Goal: Task Accomplishment & Management: Manage account settings

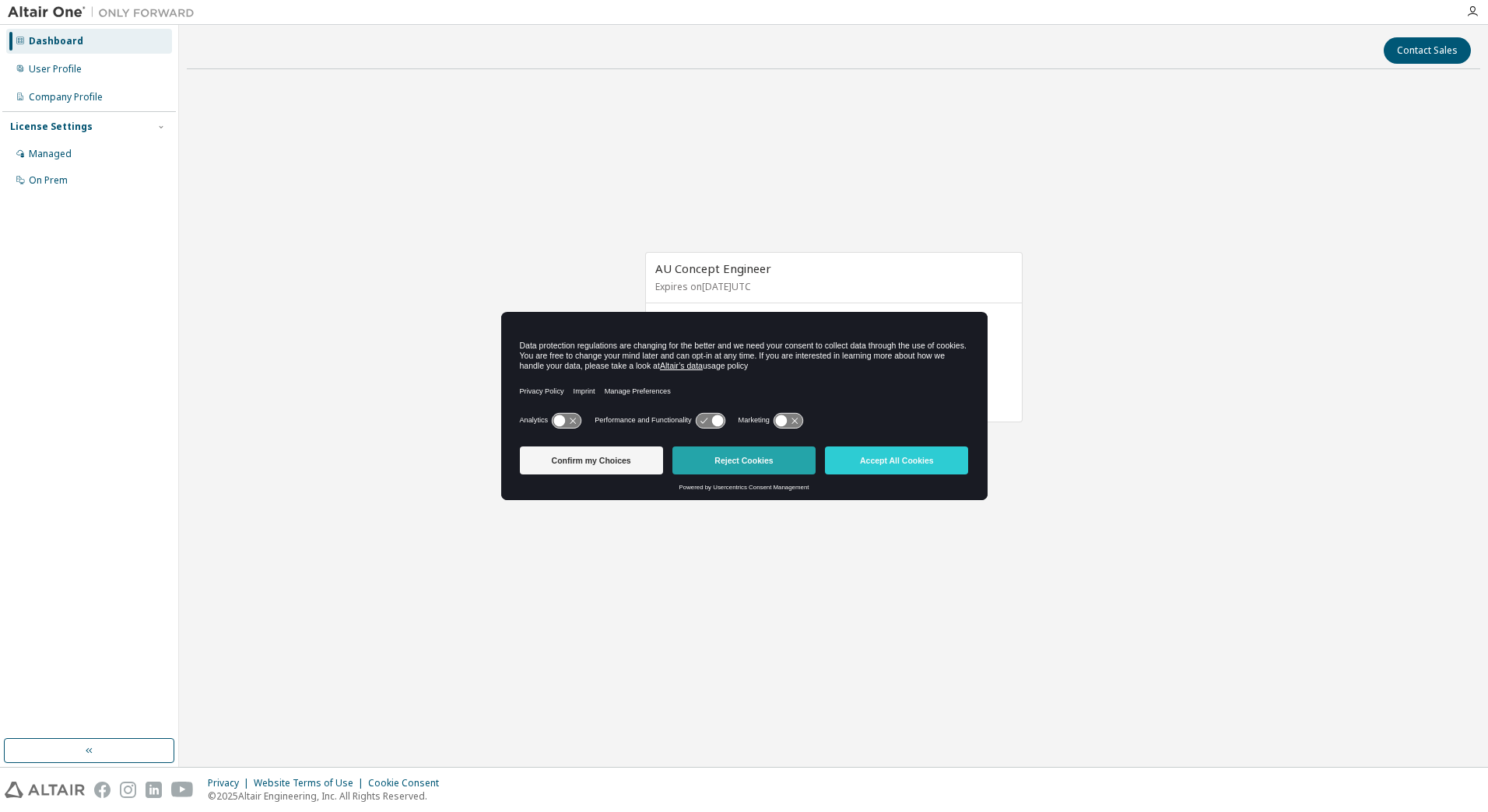
click at [706, 473] on button "Reject Cookies" at bounding box center [744, 460] width 143 height 28
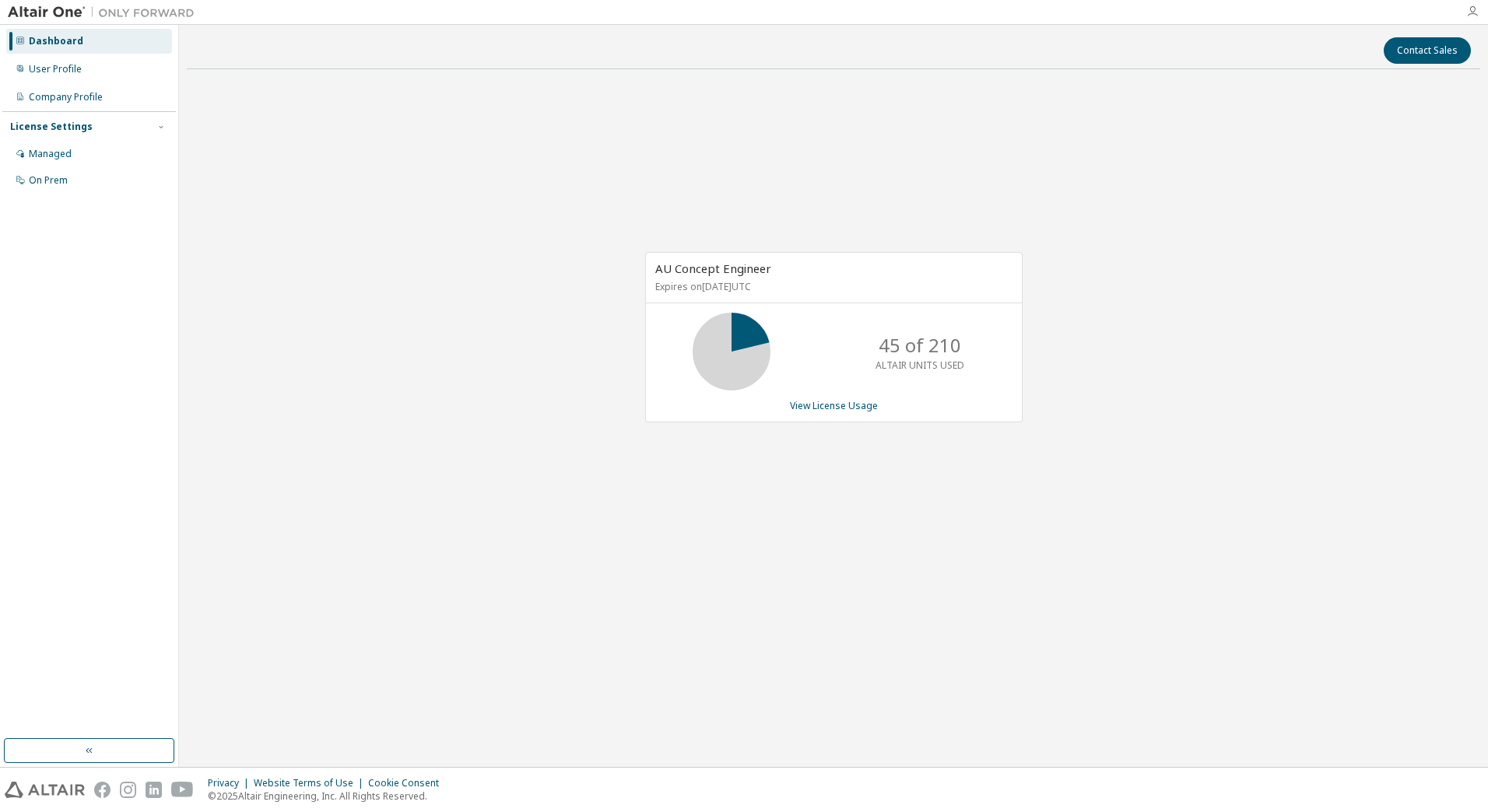
click at [1472, 7] on icon "button" at bounding box center [1472, 11] width 13 height 13
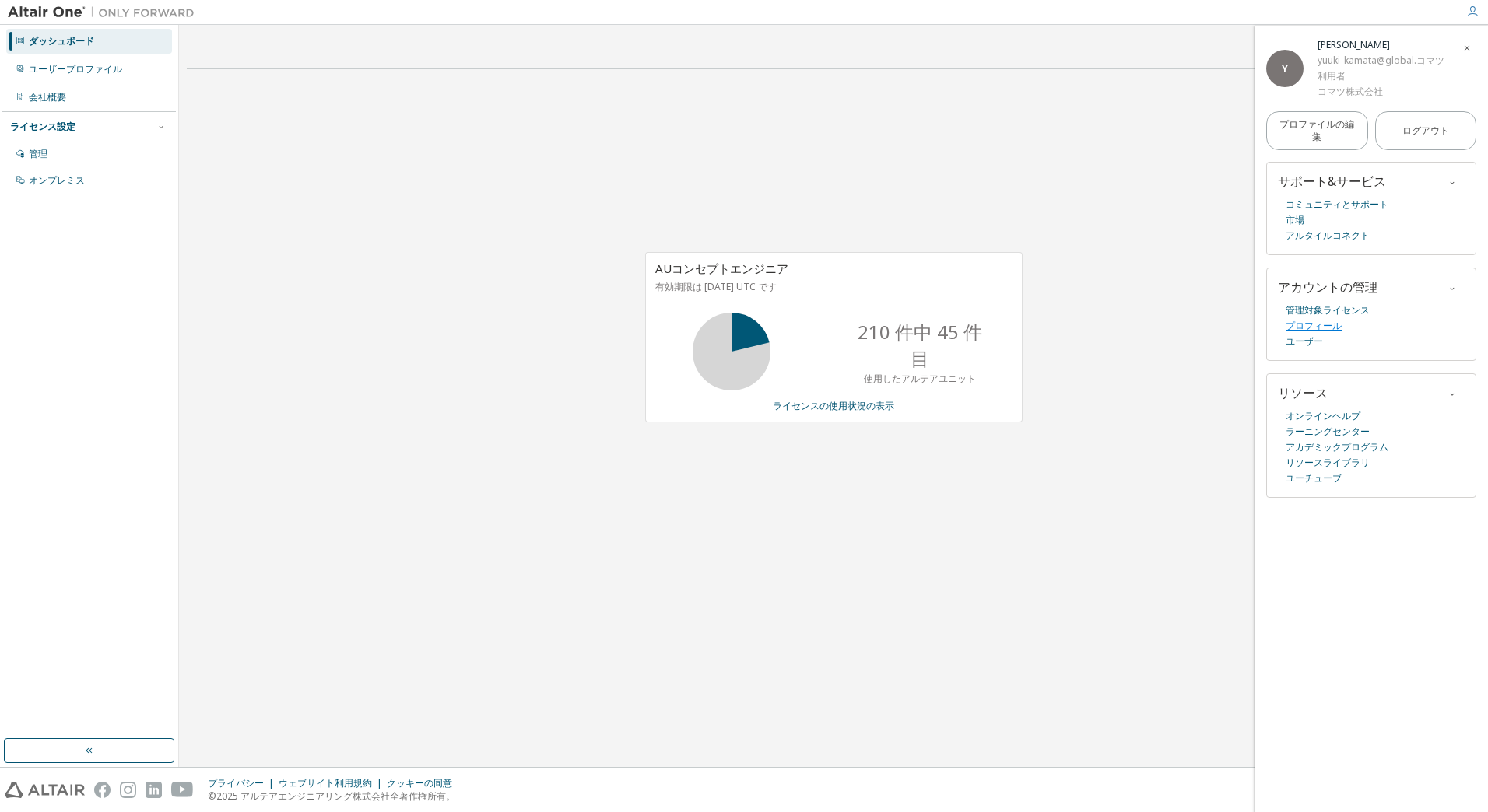
click at [1311, 321] on link "プロフィール" at bounding box center [1313, 326] width 56 height 15
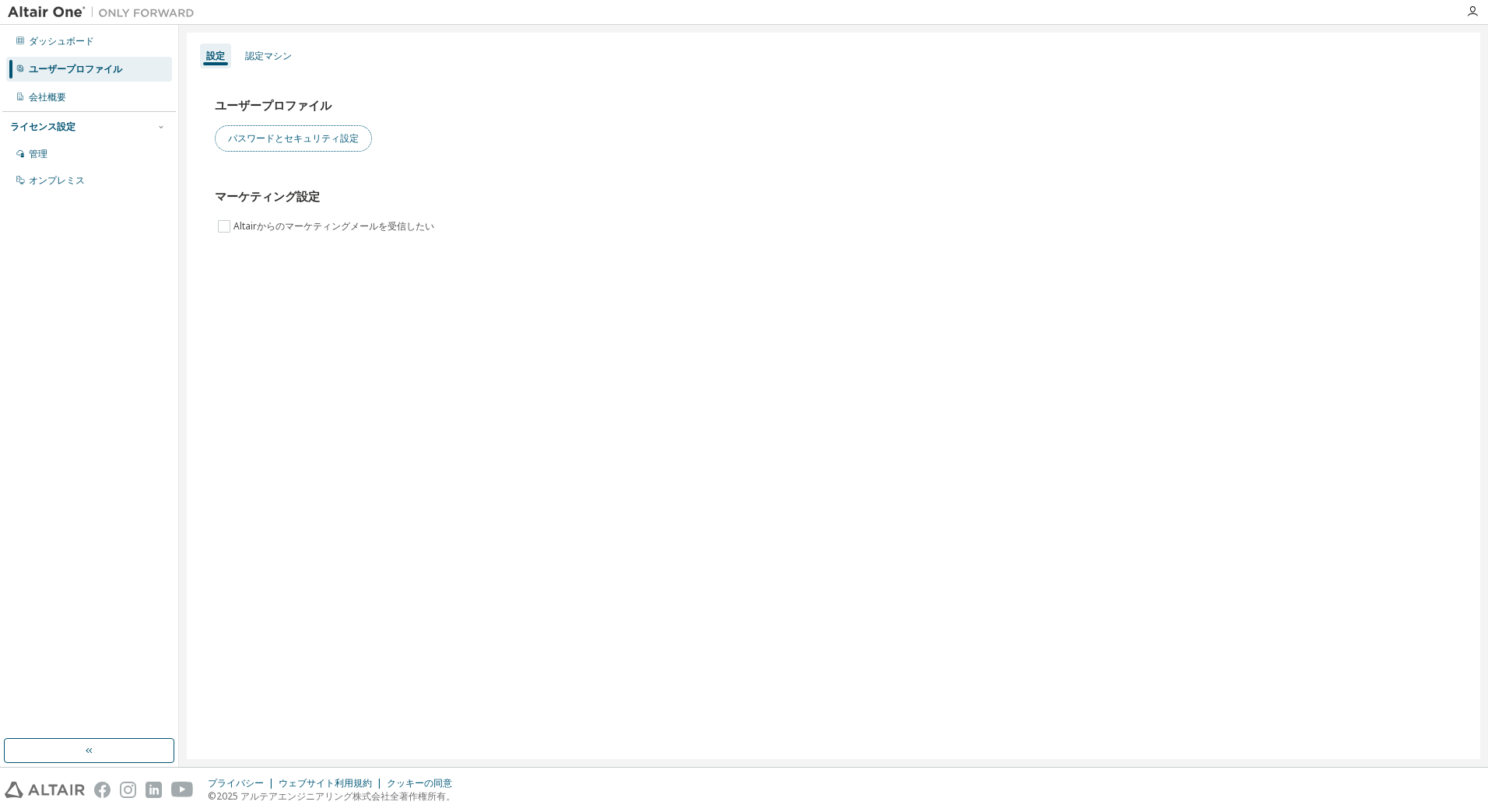
click at [307, 133] on button "パスワードとセキュリティ設定" at bounding box center [294, 138] width 157 height 26
